Goal: Task Accomplishment & Management: Use online tool/utility

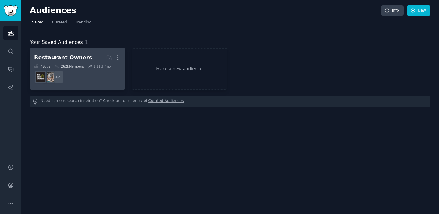
click at [74, 69] on dd "+ 2" at bounding box center [77, 77] width 87 height 17
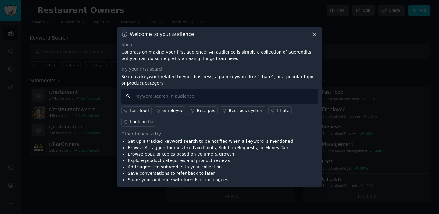
click at [293, 89] on input "text" at bounding box center [219, 97] width 196 height 16
click at [271, 109] on icon at bounding box center [273, 111] width 4 height 4
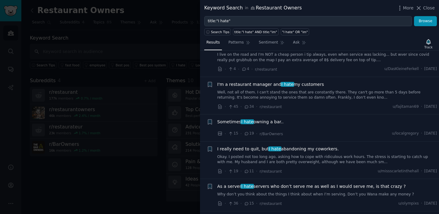
scroll to position [352, 0]
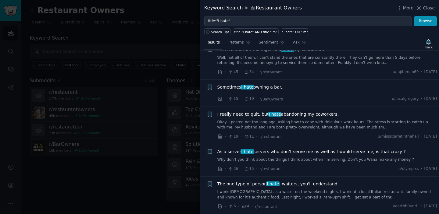
click at [163, 28] on div at bounding box center [219, 107] width 439 height 214
